Goal: Check status: Check status

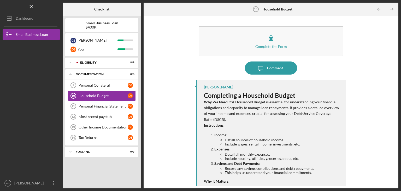
scroll to position [47, 0]
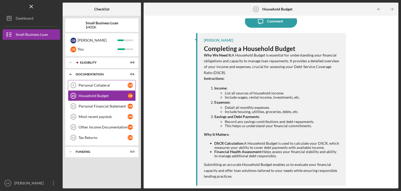
click at [102, 83] on div "Personal Collateral" at bounding box center [103, 85] width 49 height 4
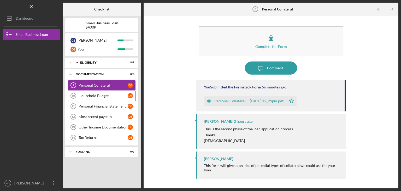
click at [104, 96] on div "Household Budget" at bounding box center [103, 95] width 49 height 4
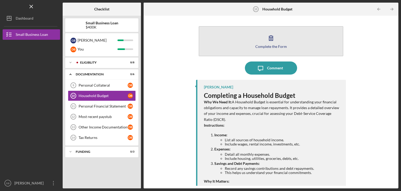
click at [268, 36] on icon "button" at bounding box center [271, 37] width 13 height 13
